Goal: Task Accomplishment & Management: Manage account settings

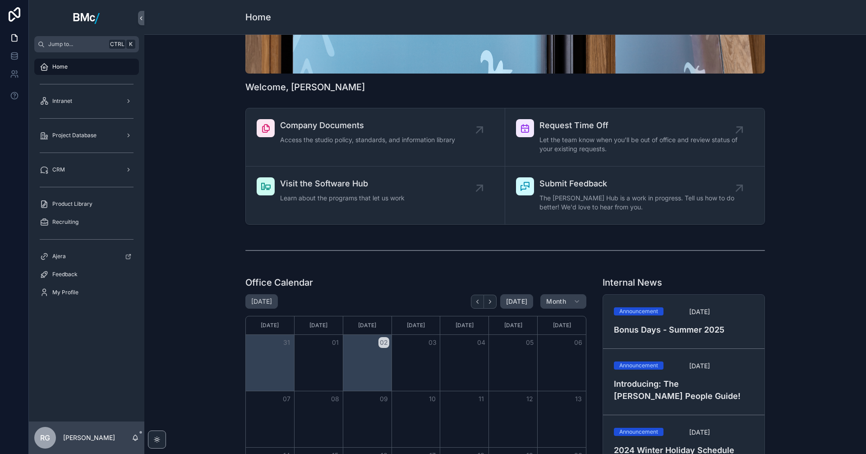
scroll to position [225, 0]
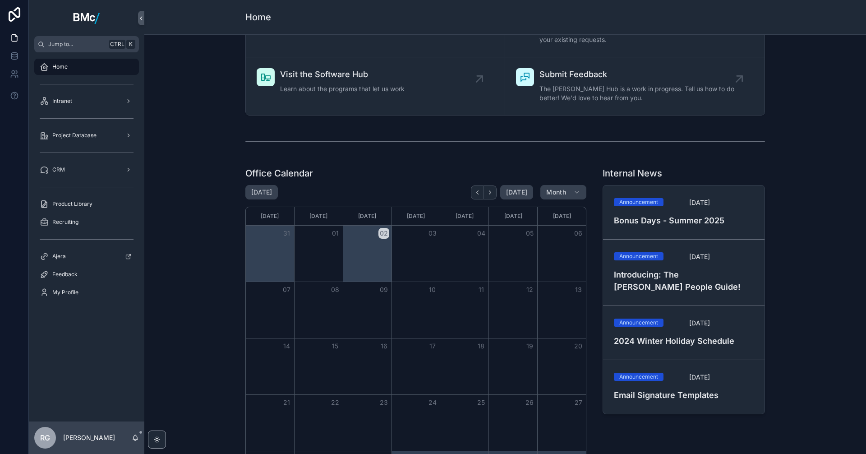
click at [391, 170] on div "Office Calendar" at bounding box center [415, 173] width 341 height 13
click at [481, 160] on div "Welcome, [PERSON_NAME] Company Documents Access the studio policy, standards, a…" at bounding box center [505, 188] width 722 height 759
click at [692, 165] on div "Office Calendar [DATE] [DATE] Month [DATE] [DATE] [DATE] [DATE] [DATE] [DATE] […" at bounding box center [505, 337] width 707 height 348
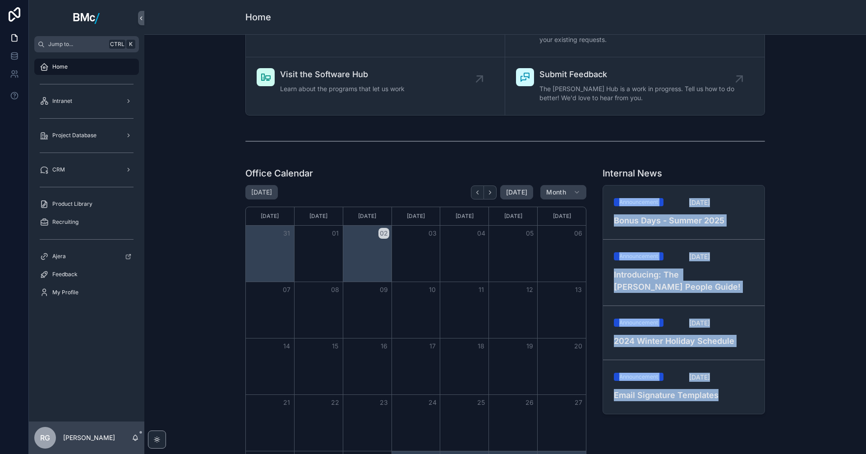
drag, startPoint x: 791, startPoint y: 163, endPoint x: 808, endPoint y: 385, distance: 222.5
click at [692, 399] on div "Office Calendar [DATE] [DATE] Month [DATE] [DATE] [DATE] [DATE] [DATE] [DATE] […" at bounding box center [505, 337] width 707 height 348
click at [692, 377] on div "Office Calendar [DATE] [DATE] Month [DATE] [DATE] [DATE] [DATE] [DATE] [DATE] […" at bounding box center [505, 337] width 707 height 348
click at [692, 325] on div "Office Calendar [DATE] [DATE] Month [DATE] [DATE] [DATE] [DATE] [DATE] [DATE] […" at bounding box center [505, 337] width 707 height 348
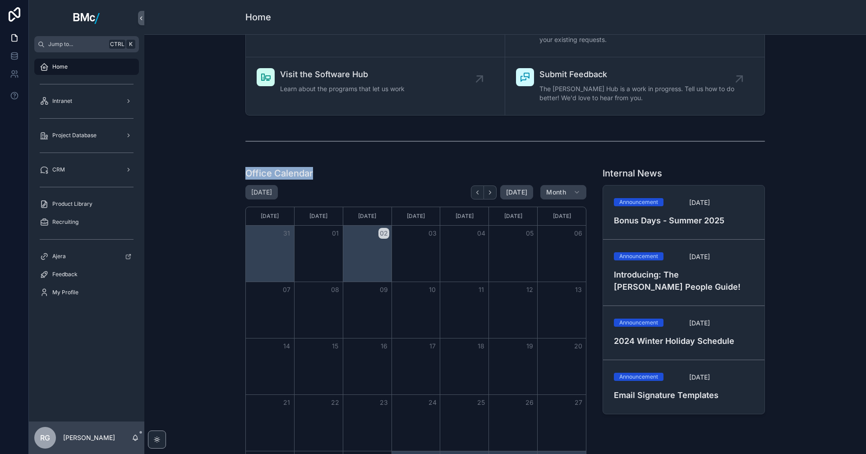
drag, startPoint x: 244, startPoint y: 172, endPoint x: 318, endPoint y: 173, distance: 74.0
click at [318, 173] on div "Office Calendar" at bounding box center [415, 173] width 341 height 13
click at [331, 165] on div "Office Calendar [DATE] [DATE] Month [DATE] [DATE] [DATE] [DATE] [DATE] [DATE] […" at bounding box center [416, 337] width 352 height 348
drag, startPoint x: 310, startPoint y: 172, endPoint x: 230, endPoint y: 173, distance: 79.4
click at [230, 173] on div "Office Calendar [DATE] [DATE] Month [DATE] [DATE] [DATE] [DATE] [DATE] [DATE] […" at bounding box center [505, 337] width 707 height 348
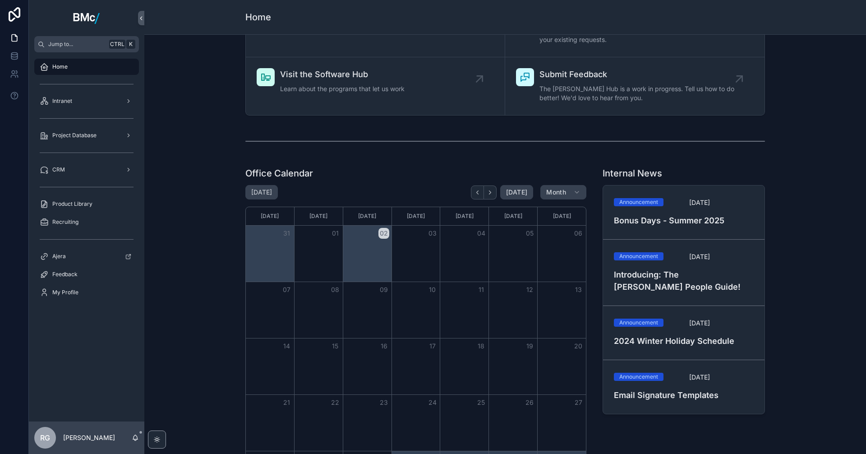
click at [217, 197] on div "Office Calendar [DATE] [DATE] Month [DATE] [DATE] [DATE] [DATE] [DATE] [DATE] […" at bounding box center [505, 337] width 707 height 348
click at [13, 39] on icon at bounding box center [14, 37] width 9 height 9
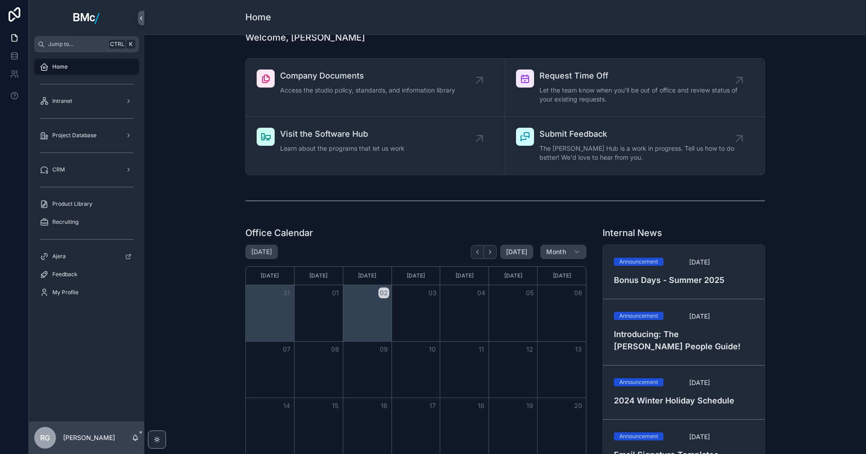
scroll to position [90, 0]
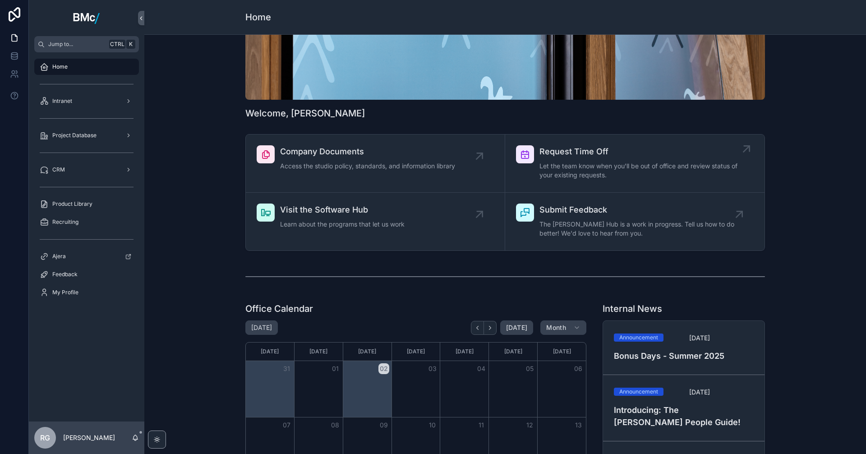
click at [569, 155] on span "Request Time Off" at bounding box center [639, 151] width 200 height 13
